Goal: Transaction & Acquisition: Purchase product/service

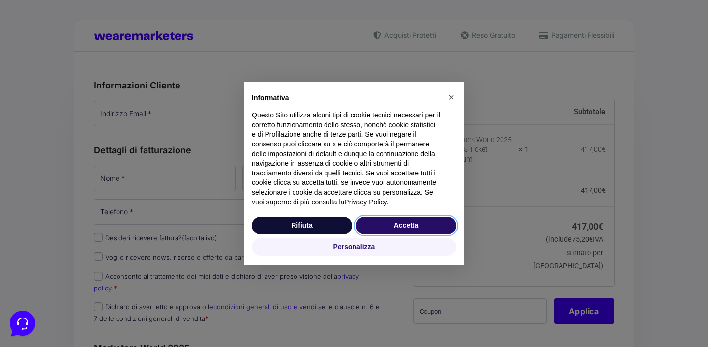
click at [397, 228] on button "Accetta" at bounding box center [406, 226] width 100 height 18
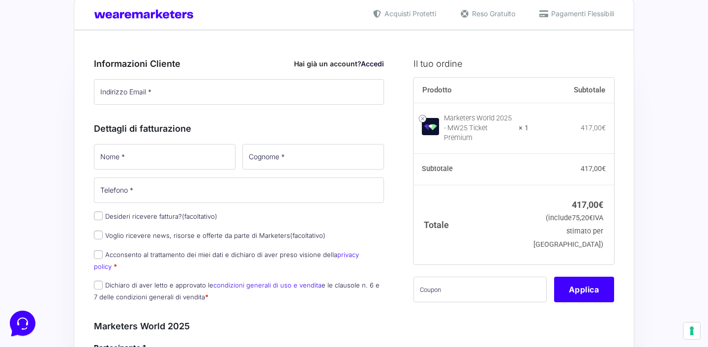
scroll to position [18, 0]
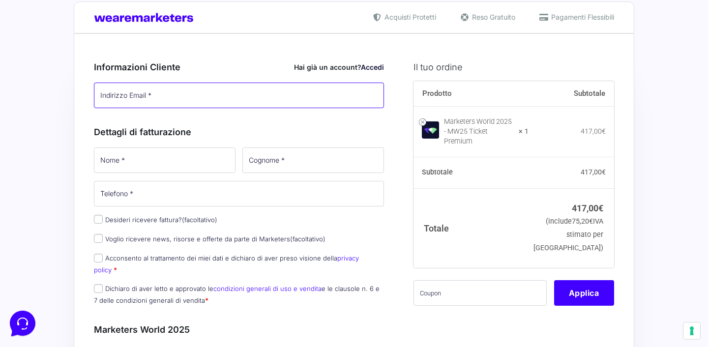
click at [123, 98] on input "Indirizzo Email *" at bounding box center [239, 96] width 290 height 26
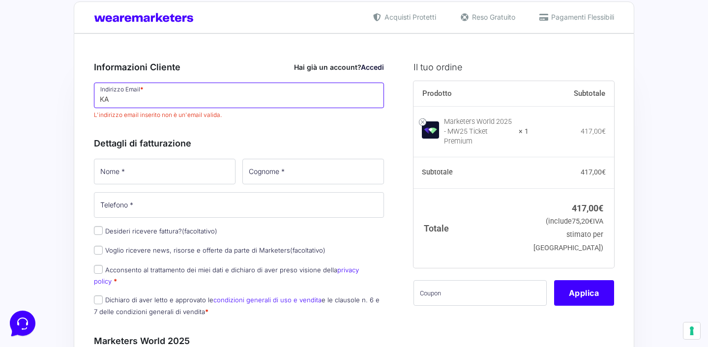
type input "K"
type input "katiasposito.310"
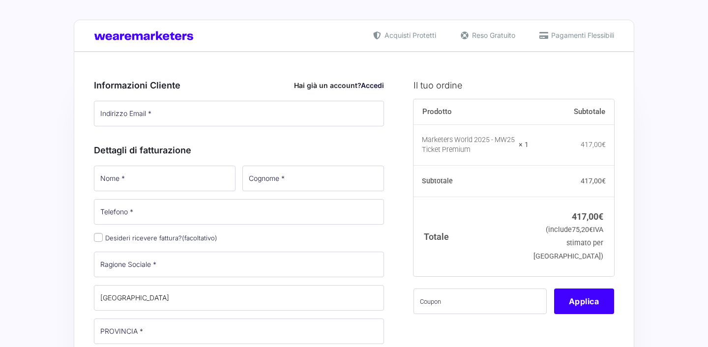
type input "katiasposito.310"
select select
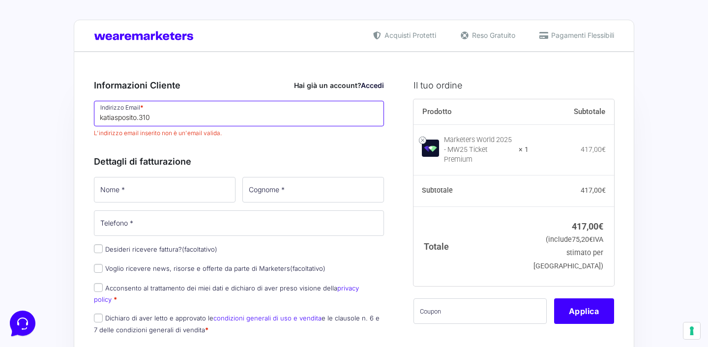
click at [155, 119] on input "katiasposito.310" at bounding box center [239, 114] width 290 height 26
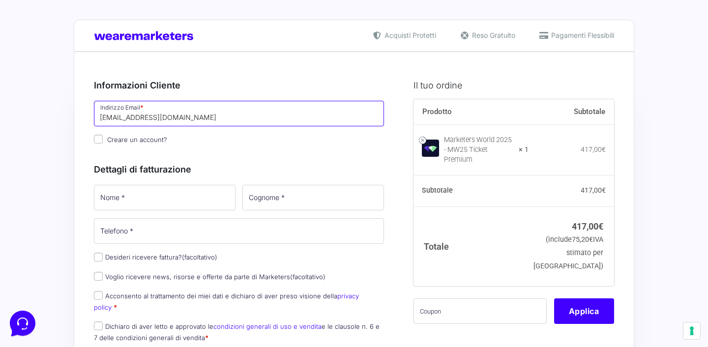
type input "[EMAIL_ADDRESS][DOMAIN_NAME]"
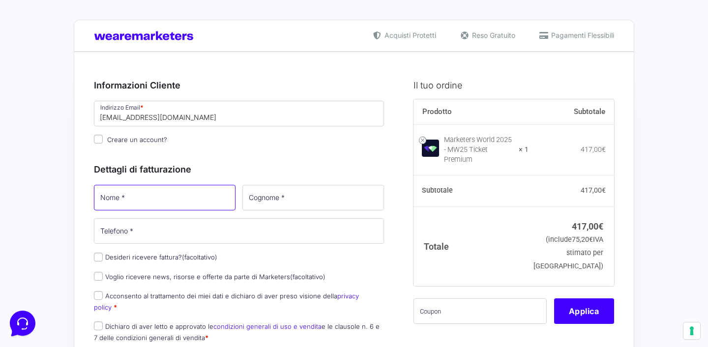
click at [124, 200] on input "Nome *" at bounding box center [165, 198] width 142 height 26
type input "katia"
click at [264, 201] on input "Cognome *" at bounding box center [313, 198] width 142 height 26
type input "sposito"
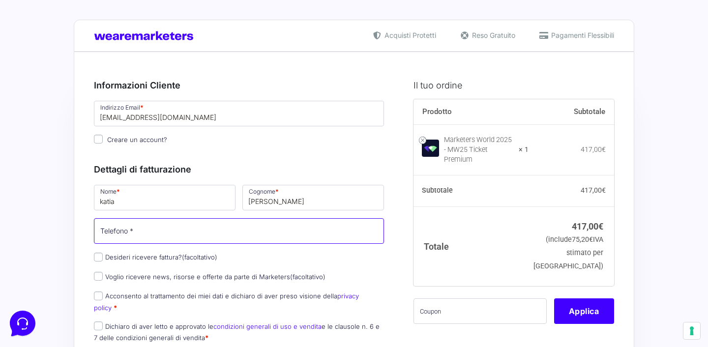
click at [142, 239] on input "Telefono *" at bounding box center [239, 231] width 290 height 26
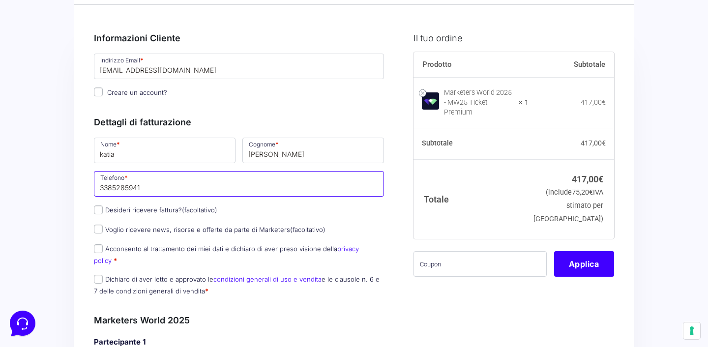
scroll to position [52, 0]
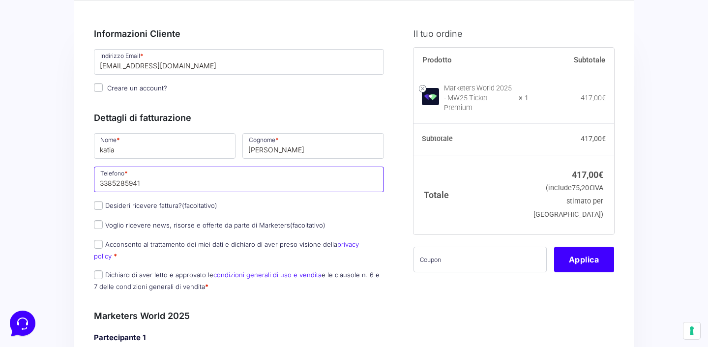
type input "3385285941"
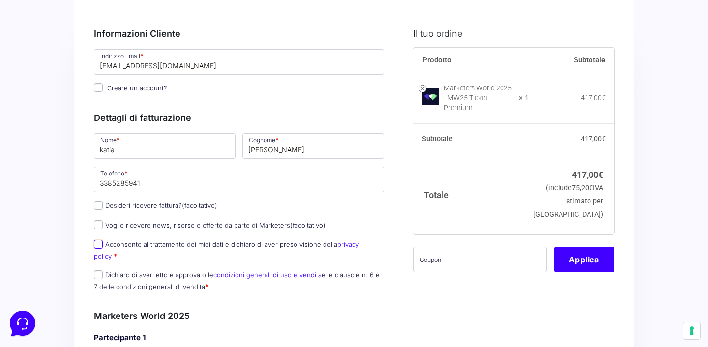
click at [100, 244] on input "Acconsento al trattamento dei miei dati e dichiaro di aver preso visione della …" at bounding box center [98, 244] width 9 height 9
checkbox input "true"
click at [100, 271] on input "Dichiaro di aver letto e approvato le condizioni generali di uso e vendita e le…" at bounding box center [98, 275] width 9 height 9
checkbox input "true"
click at [99, 204] on input "Desideri ricevere fattura? (facoltativo)" at bounding box center [98, 205] width 9 height 9
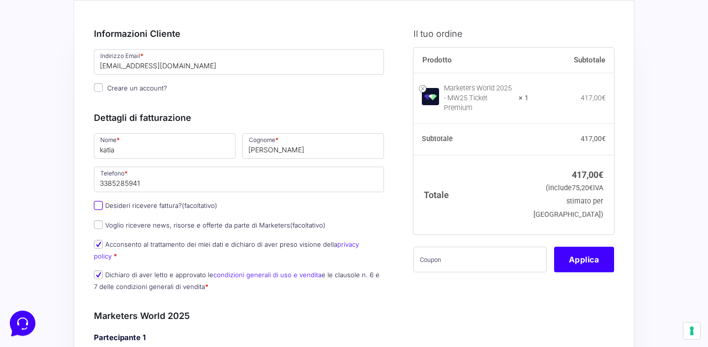
checkbox input "true"
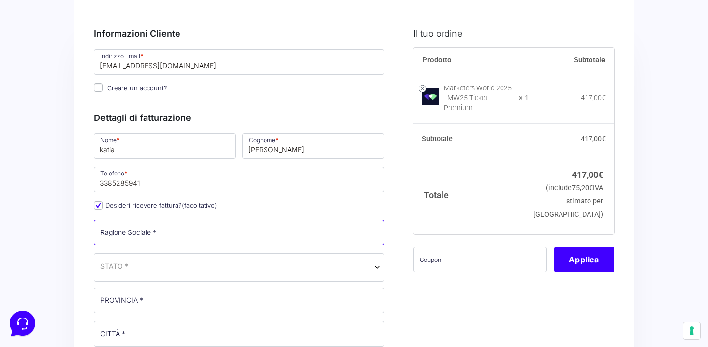
click at [122, 233] on input "Ragione Sociale *" at bounding box center [239, 233] width 290 height 26
type input "l"
type input "La pianta 310 srl"
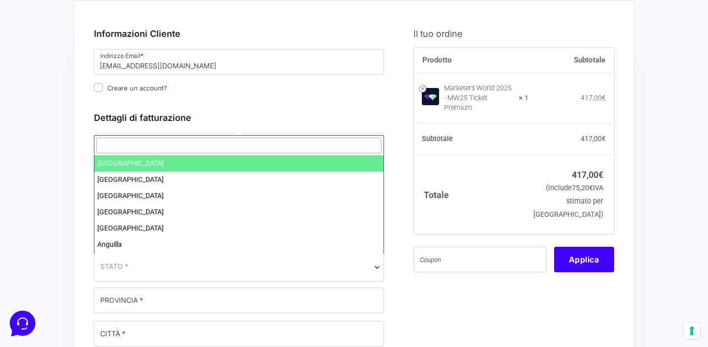
click at [150, 267] on span "STATO *" at bounding box center [238, 266] width 277 height 10
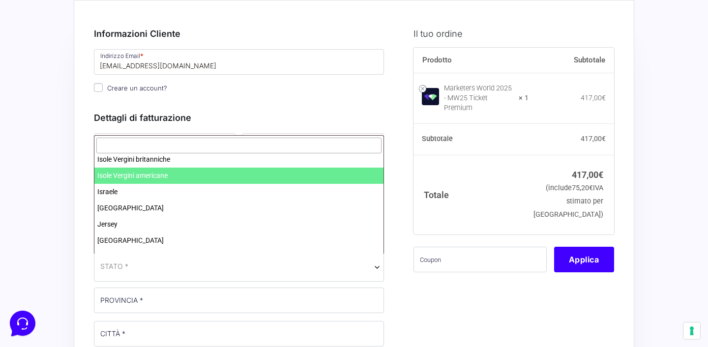
scroll to position [1862, 0]
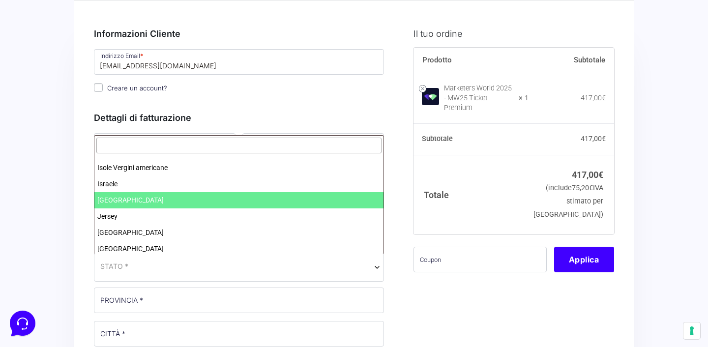
select select "IT"
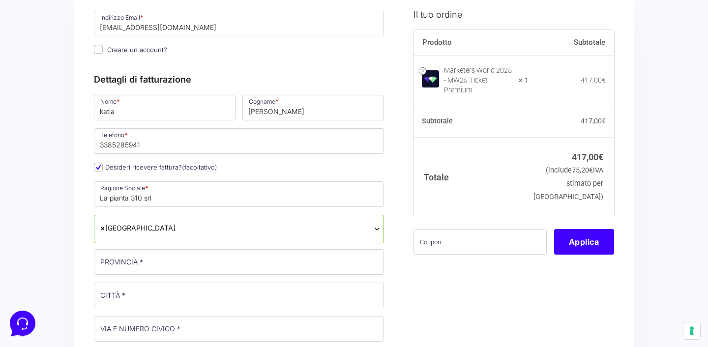
scroll to position [92, 0]
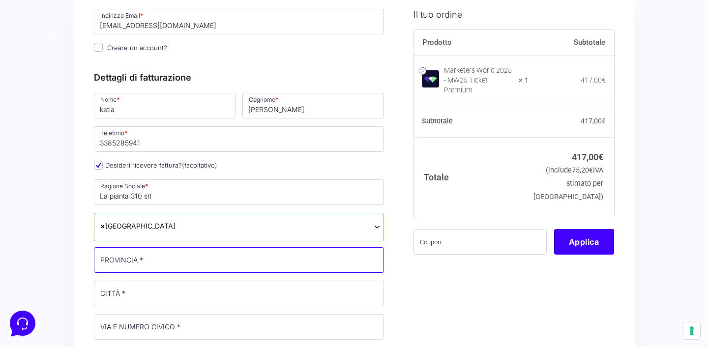
click at [151, 263] on input "PROVINCIA *" at bounding box center [239, 260] width 290 height 26
type input "l"
type input "La Spezia"
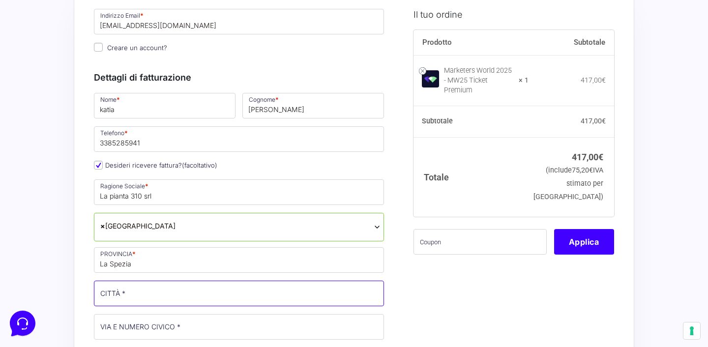
click at [128, 296] on input "CITTÀ *" at bounding box center [239, 294] width 290 height 26
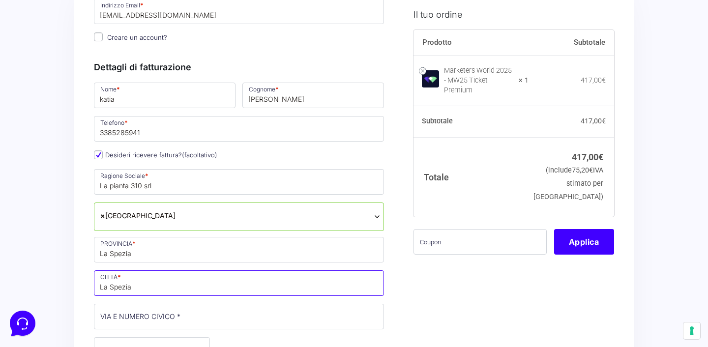
type input "La Spezia"
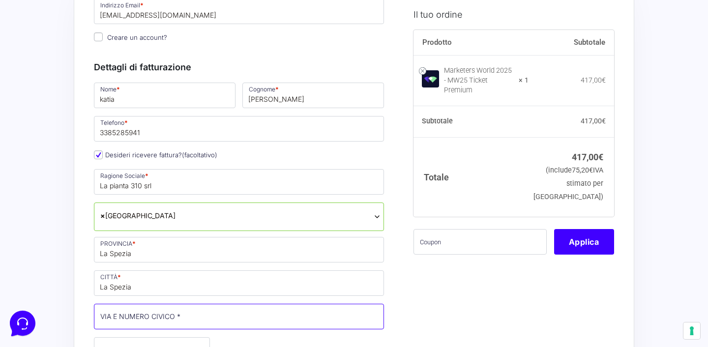
click at [143, 319] on input "VIA E NUMERO CIVICO *" at bounding box center [239, 317] width 290 height 26
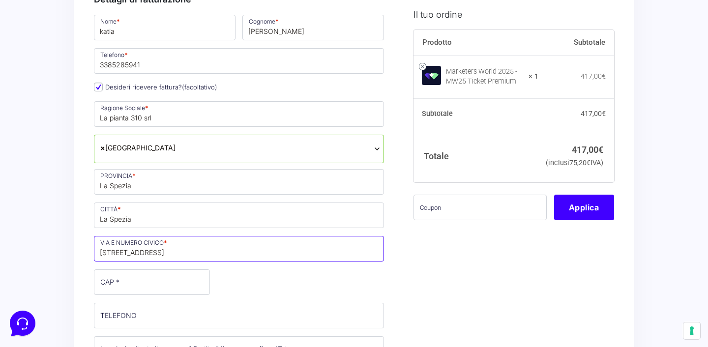
scroll to position [175, 0]
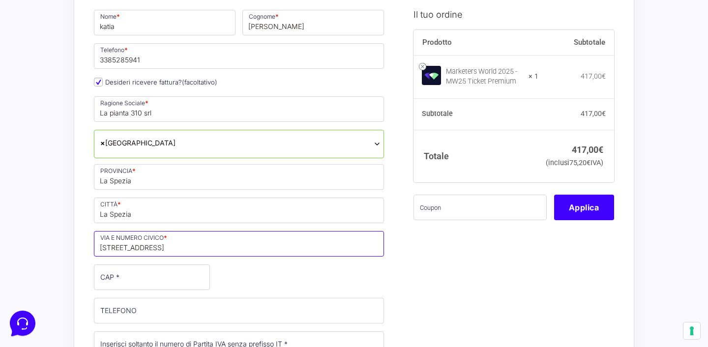
type input "[STREET_ADDRESS][PERSON_NAME]"
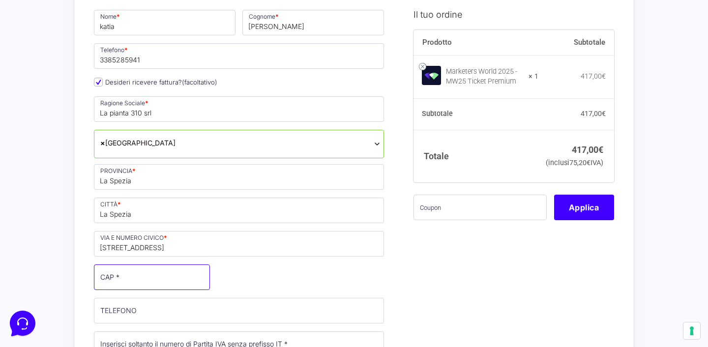
click at [128, 279] on input "CAP *" at bounding box center [152, 278] width 116 height 26
type input "19126"
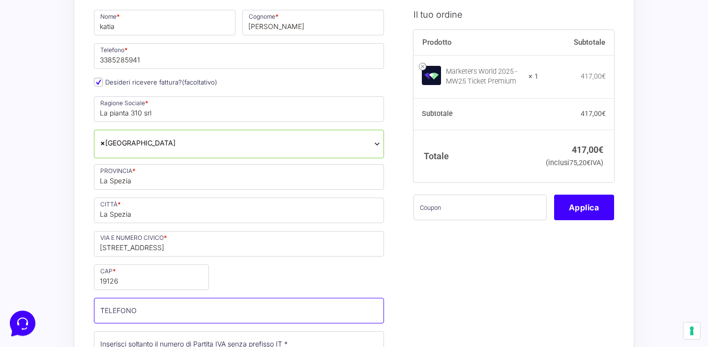
click at [125, 317] on input "TELEFONO (facoltativo)" at bounding box center [239, 311] width 290 height 26
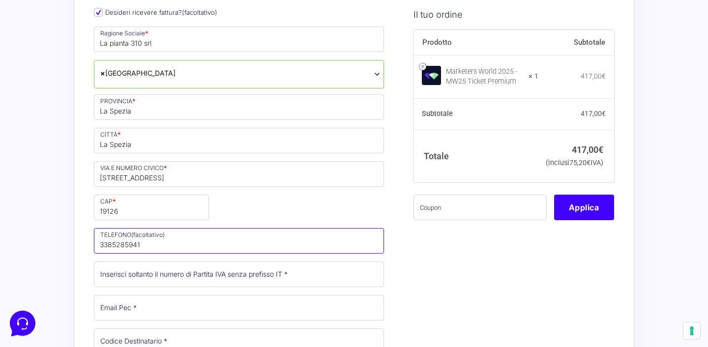
scroll to position [259, 0]
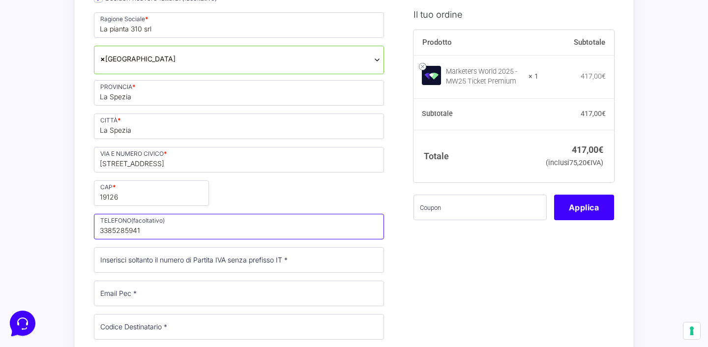
type input "3385285941"
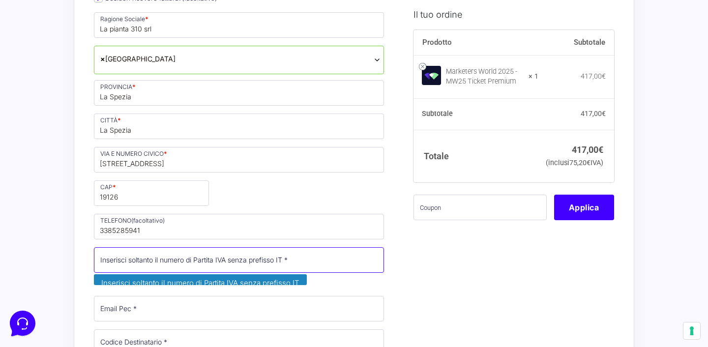
click at [108, 261] on input "Partita Iva *" at bounding box center [239, 260] width 290 height 26
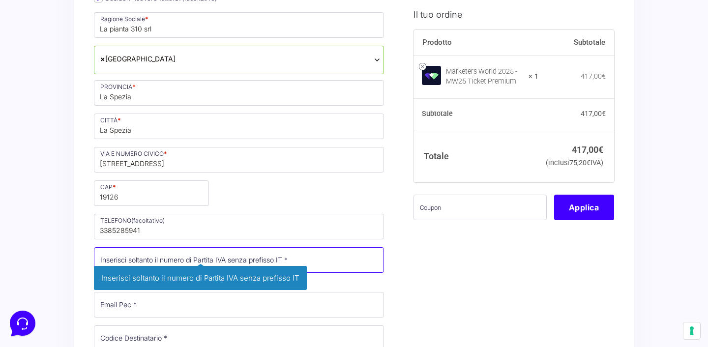
click at [105, 258] on input "Partita Iva *" at bounding box center [239, 260] width 290 height 26
type input "01417840111"
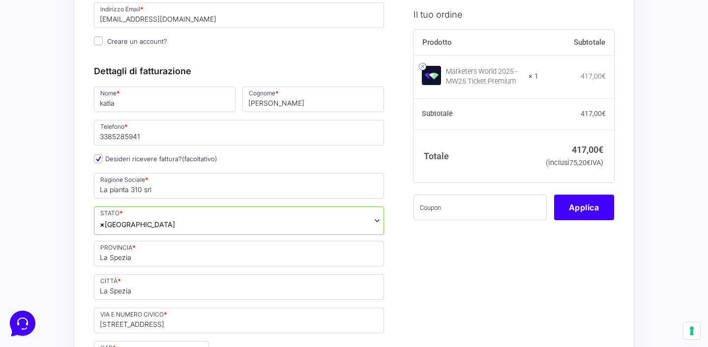
scroll to position [251, 0]
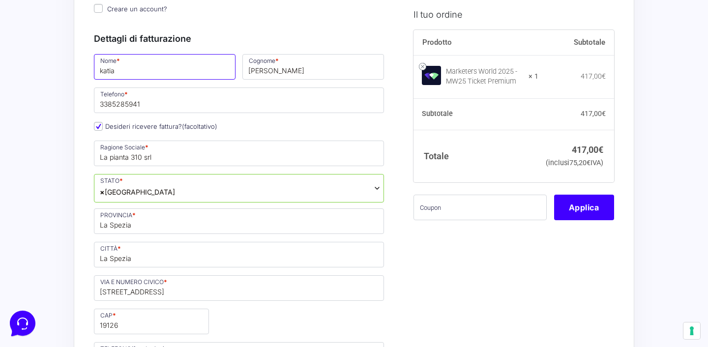
click at [123, 73] on input "katia" at bounding box center [165, 67] width 142 height 26
type input "k"
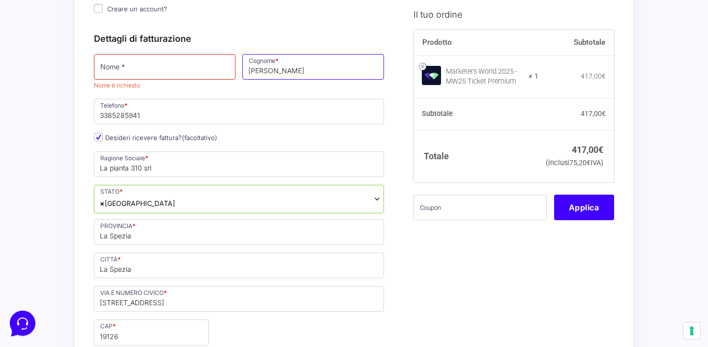
click at [274, 71] on input "sposito" at bounding box center [313, 67] width 142 height 26
type input "s"
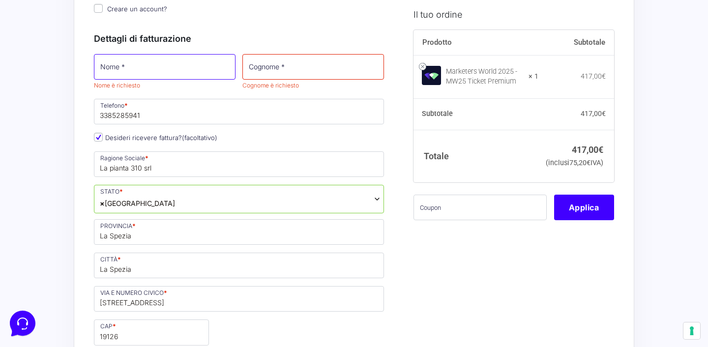
click at [111, 69] on input "Nome *" at bounding box center [165, 67] width 142 height 26
type input "Katia"
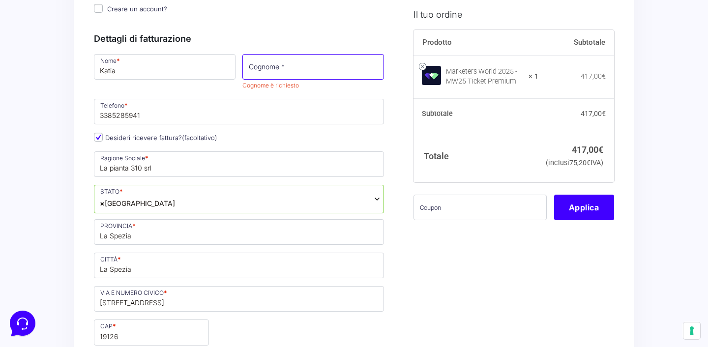
click at [279, 67] on input "Cognome *" at bounding box center [313, 67] width 142 height 26
type input "s"
type input "Sposito"
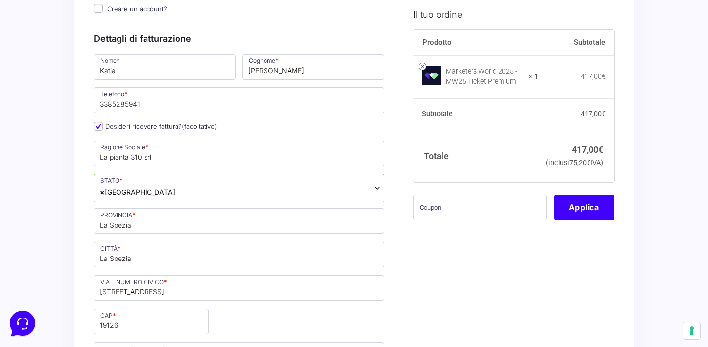
click at [227, 81] on div "Nome * Katia Cognome * Sposito Telefono * 3385285941 Desideri ricevere fattura?…" at bounding box center [238, 329] width 297 height 552
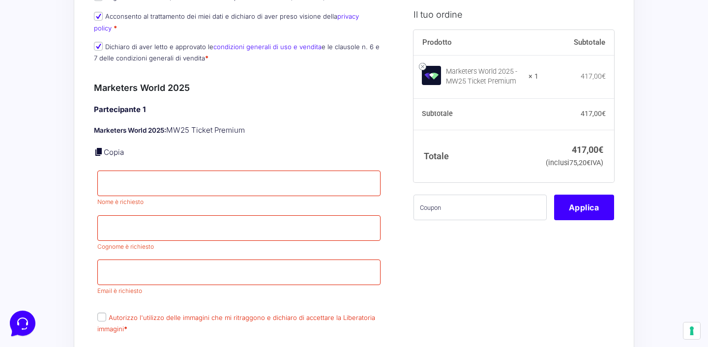
scroll to position [785, 0]
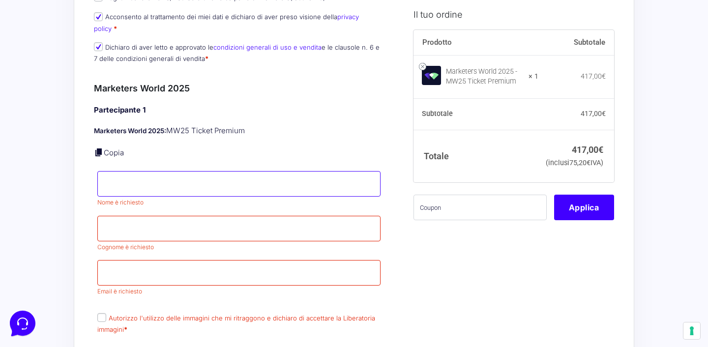
click at [111, 175] on input "Nome *" at bounding box center [238, 184] width 283 height 26
type input "Katia"
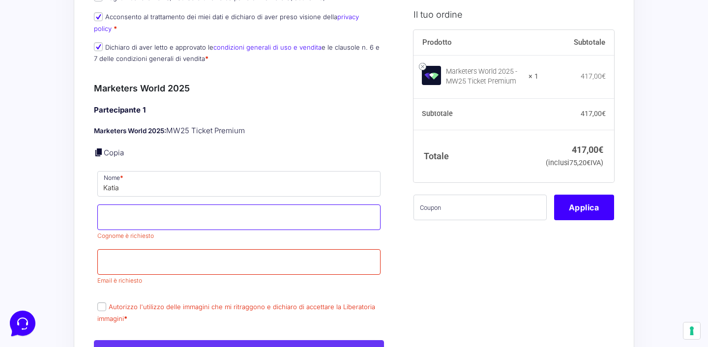
click at [114, 215] on input "Cognome *" at bounding box center [238, 218] width 283 height 26
type input "Sposito"
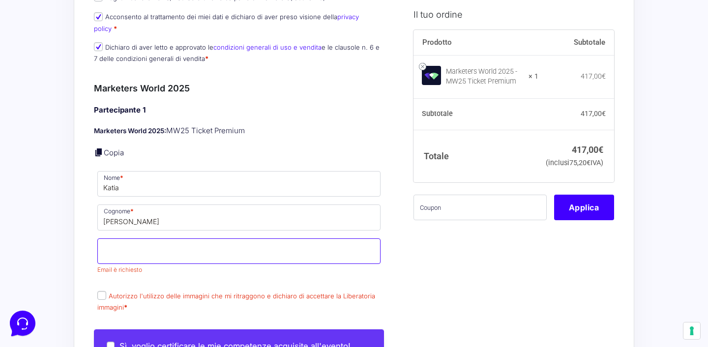
click at [108, 252] on input "Email *" at bounding box center [238, 252] width 283 height 26
type input "[EMAIL_ADDRESS][DOMAIN_NAME]"
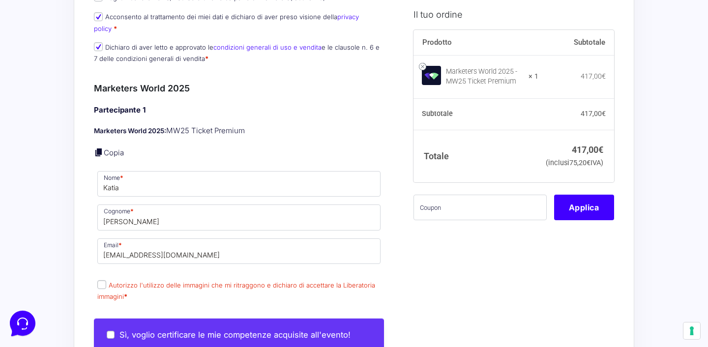
click at [159, 272] on div "Partecipante 1 Marketers World 2025: MW25 Ticket Premium Copia Nome * Katia Cog…" at bounding box center [239, 204] width 290 height 199
click at [101, 280] on input "Autorizzo l'utilizzo delle immagini che mi ritraggono e dichiaro di accettare l…" at bounding box center [101, 284] width 9 height 9
checkbox input "true"
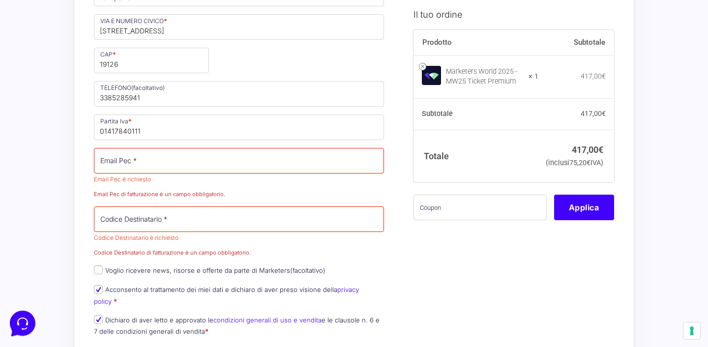
scroll to position [512, 0]
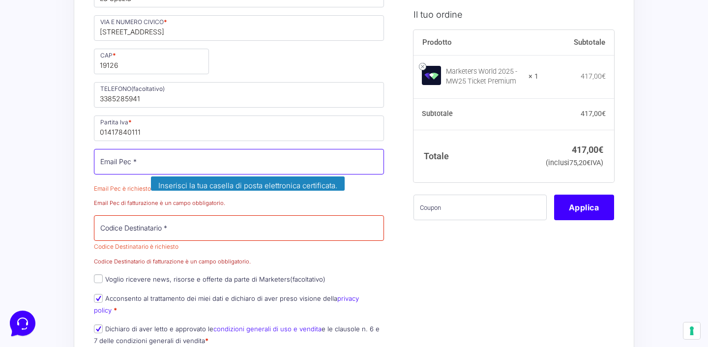
click at [106, 166] on input "Email Pec *" at bounding box center [239, 162] width 290 height 26
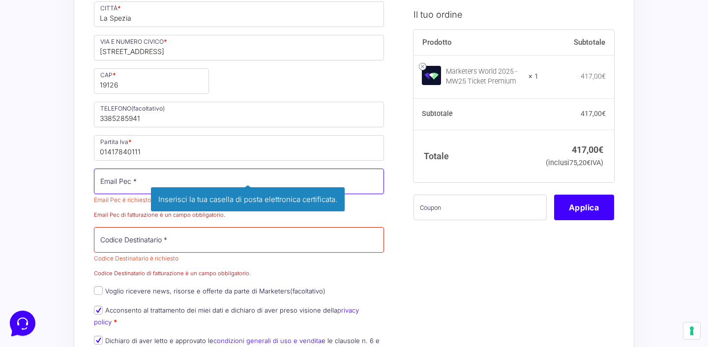
scroll to position [529, 0]
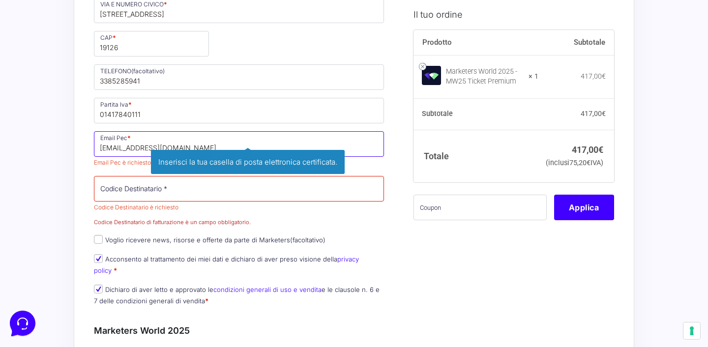
type input "[EMAIL_ADDRESS][DOMAIN_NAME]"
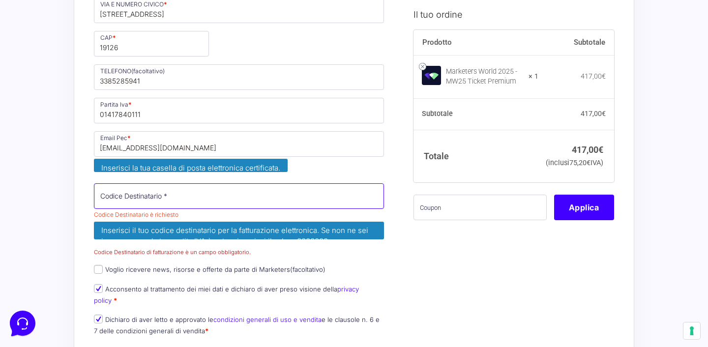
click at [109, 191] on input "Codice Destinatario *" at bounding box center [239, 196] width 290 height 26
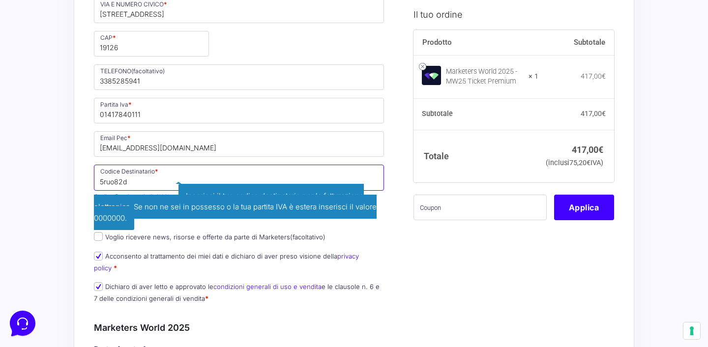
type input "5ruo82d"
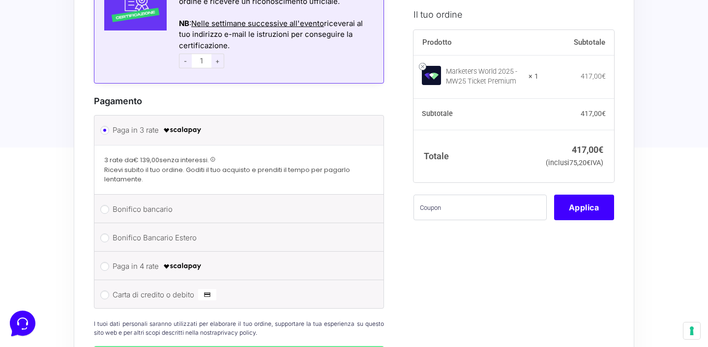
scroll to position [1049, 0]
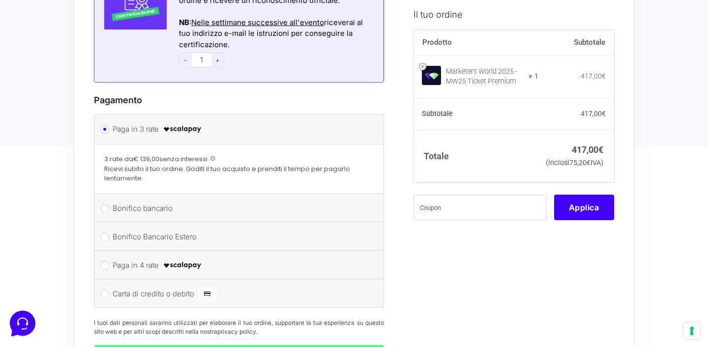
click at [105, 125] on input "Paga in 3 rate" at bounding box center [104, 129] width 9 height 9
click at [104, 290] on input "Carta di credito o debito" at bounding box center [104, 294] width 9 height 9
radio input "true"
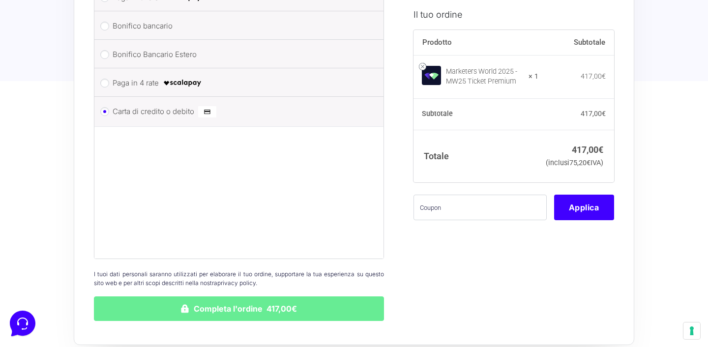
scroll to position [1193, 0]
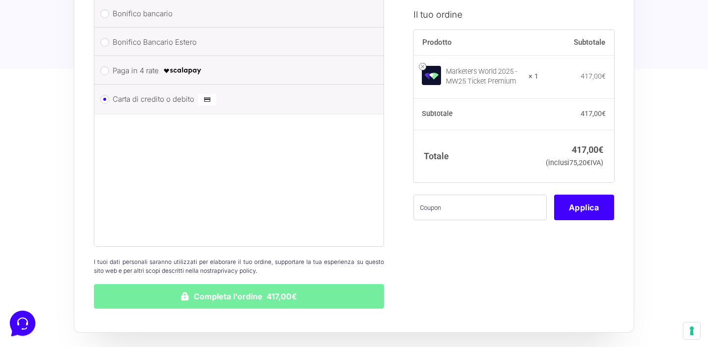
click at [257, 286] on button "Completa l'ordine 417,00€" at bounding box center [239, 296] width 290 height 25
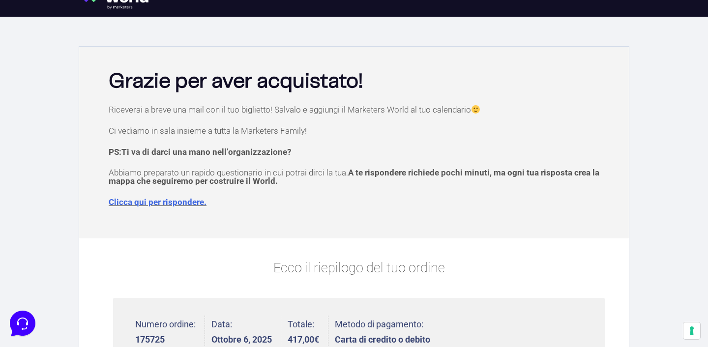
scroll to position [17, 0]
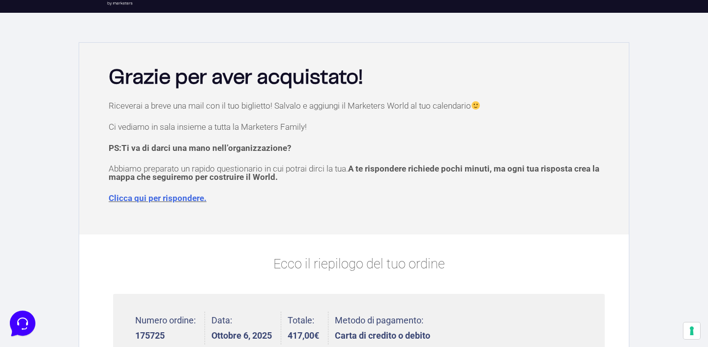
click at [150, 198] on link "Clicca qui per rispondere." at bounding box center [158, 198] width 98 height 10
